Goal: Navigation & Orientation: Find specific page/section

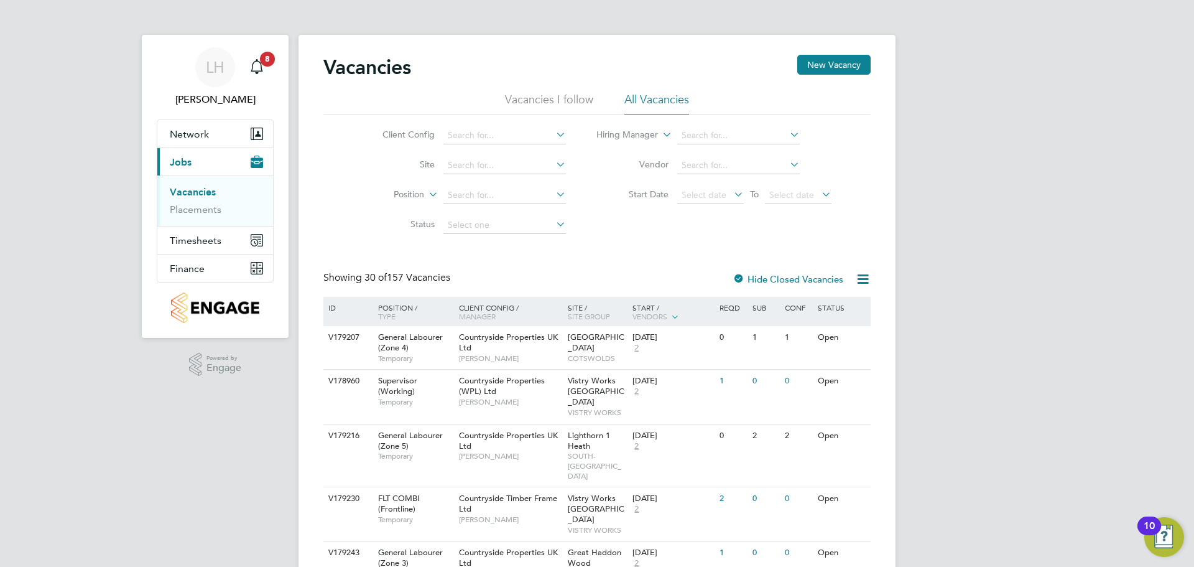
drag, startPoint x: 1116, startPoint y: 356, endPoint x: 1073, endPoint y: 333, distance: 49.0
